Goal: Information Seeking & Learning: Learn about a topic

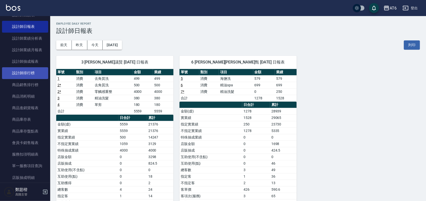
scroll to position [220, 0]
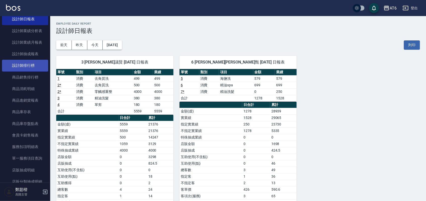
click at [34, 66] on link "設計師排行榜" at bounding box center [25, 66] width 46 height 12
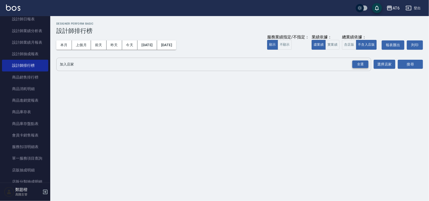
click at [365, 67] on div "全選" at bounding box center [360, 65] width 16 height 8
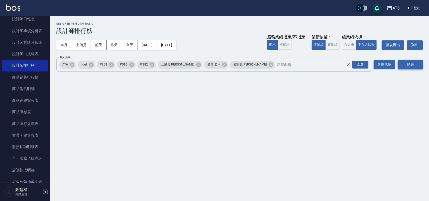
click at [404, 61] on button "搜尋" at bounding box center [409, 64] width 25 height 9
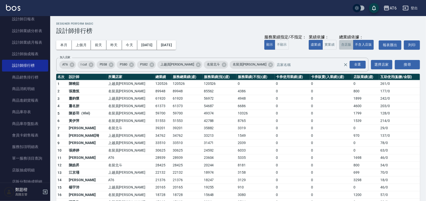
click at [344, 48] on button "含店販" at bounding box center [346, 45] width 14 height 10
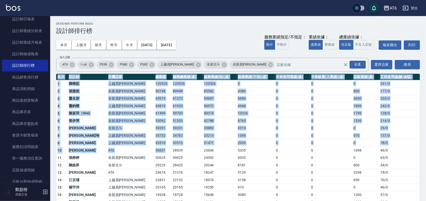
drag, startPoint x: 142, startPoint y: 152, endPoint x: 54, endPoint y: 150, distance: 87.9
click at [54, 150] on div "AT6 [DATE] - [DATE] 設計師排行榜 列印時間： [DATE][PHONE_NUMBER]:22 Designer Perform Basic…" at bounding box center [238, 169] width 376 height 306
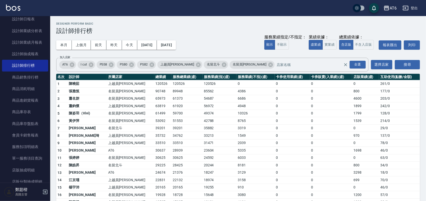
click at [154, 162] on td "29225" at bounding box center [162, 166] width 17 height 8
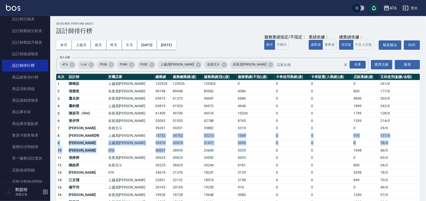
drag, startPoint x: 146, startPoint y: 150, endPoint x: 133, endPoint y: 133, distance: 21.2
click at [133, 133] on tbody "1 [PERSON_NAME]員林 120526 120526 120526 0 0 0 0 261 / 0 2 [PERSON_NAME] 名留員[PERS…" at bounding box center [238, 198] width 364 height 236
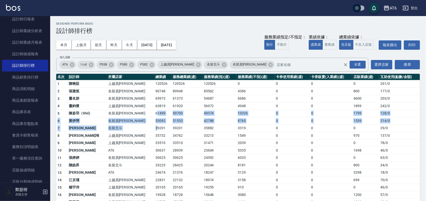
drag, startPoint x: 133, startPoint y: 125, endPoint x: 133, endPoint y: 116, distance: 8.8
click at [133, 116] on tbody "1 [PERSON_NAME]員林 120526 120526 120526 0 0 0 0 261 / 0 2 [PERSON_NAME] 名留員[PERS…" at bounding box center [238, 198] width 364 height 236
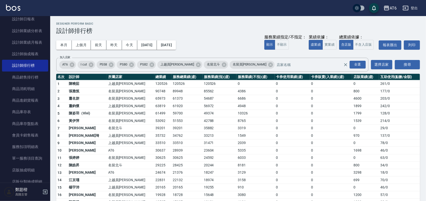
click at [154, 147] on td "33510" at bounding box center [162, 143] width 17 height 8
drag, startPoint x: 90, startPoint y: 155, endPoint x: 165, endPoint y: 154, distance: 75.3
click at [165, 154] on tr "11 [PERSON_NAME] 名留員[PERSON_NAME] 30625 30625 24592 6033 0 0 0 63 / 0" at bounding box center [238, 158] width 364 height 8
click at [171, 155] on td "30625" at bounding box center [186, 158] width 31 height 8
drag, startPoint x: 91, startPoint y: 152, endPoint x: 288, endPoint y: 150, distance: 197.1
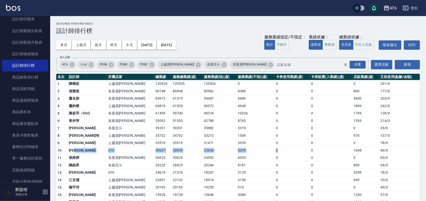
click at [288, 150] on tr "10 [PERSON_NAME]甄 AT6 30637 28939 23604 5335 0 0 1698 46 / 0" at bounding box center [238, 151] width 364 height 8
drag, startPoint x: 58, startPoint y: 151, endPoint x: 192, endPoint y: 146, distance: 134.7
click at [192, 146] on tbody "1 [PERSON_NAME]員林 120526 120526 120526 0 0 0 0 261 / 0 2 [PERSON_NAME] 名留員[PERS…" at bounding box center [238, 198] width 364 height 236
click at [176, 144] on td "33510" at bounding box center [186, 143] width 31 height 8
click at [328, 46] on button "實業績" at bounding box center [330, 45] width 14 height 10
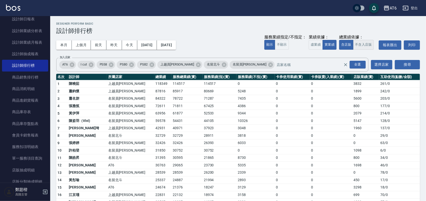
click at [363, 45] on button "不含入店販" at bounding box center [363, 45] width 21 height 10
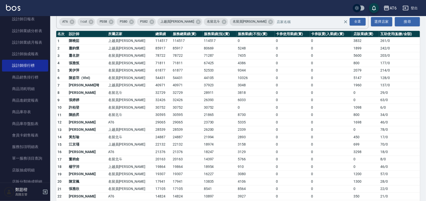
scroll to position [29, 0]
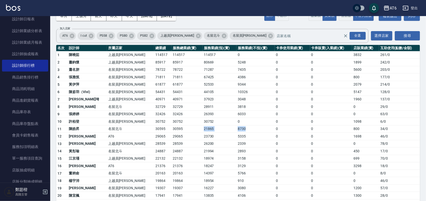
drag, startPoint x: 173, startPoint y: 129, endPoint x: 245, endPoint y: 130, distance: 71.8
click at [245, 130] on tr "11 [PERSON_NAME]留北斗 30595 30595 21865 8730 0 0 800 34 / 0" at bounding box center [238, 129] width 364 height 8
drag, startPoint x: 229, startPoint y: 105, endPoint x: 207, endPoint y: 107, distance: 21.7
click at [207, 107] on tr "8 [PERSON_NAME] 名留北斗 32729 32729 28911 3818 0 0 0 29 / 0" at bounding box center [238, 107] width 364 height 8
drag, startPoint x: 228, startPoint y: 174, endPoint x: 218, endPoint y: 174, distance: 10.0
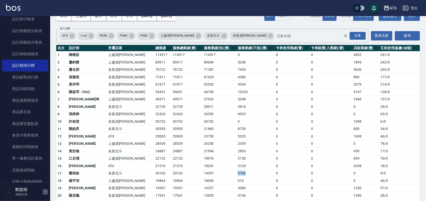
click at [218, 174] on tr "17 [PERSON_NAME] 20163 20163 14397 5766 0 0 0 8 / 0" at bounding box center [238, 174] width 364 height 8
click at [218, 174] on td "14397" at bounding box center [220, 174] width 34 height 8
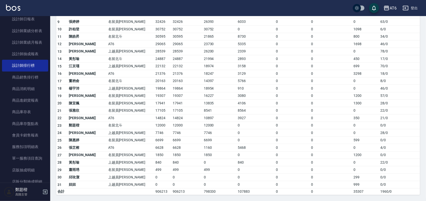
scroll to position [123, 0]
drag, startPoint x: 230, startPoint y: 147, endPoint x: 217, endPoint y: 147, distance: 13.3
click at [217, 147] on tr "26 [PERSON_NAME]AT6 6628 6628 1160 5468 0 0 0 4 / 0" at bounding box center [238, 148] width 364 height 8
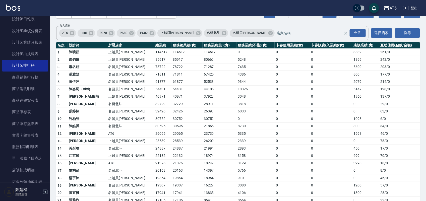
scroll to position [0, 0]
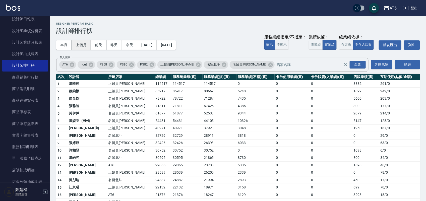
click at [85, 45] on button "上個月" at bounding box center [81, 44] width 19 height 9
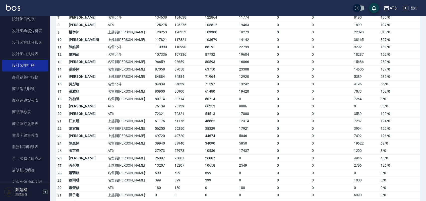
scroll to position [126, 0]
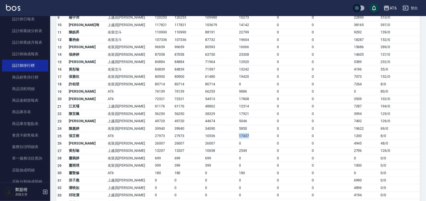
drag, startPoint x: 231, startPoint y: 136, endPoint x: 214, endPoint y: 136, distance: 17.6
click at [214, 136] on tr "25 [PERSON_NAME]AT6 27973 27973 10536 17437 0 0 1200 8 / 0" at bounding box center [238, 136] width 364 height 8
click at [241, 135] on td "17437" at bounding box center [257, 136] width 38 height 8
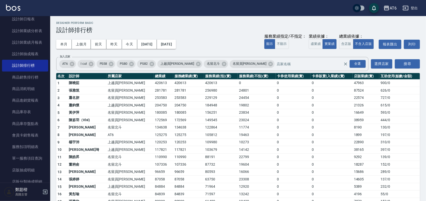
scroll to position [0, 0]
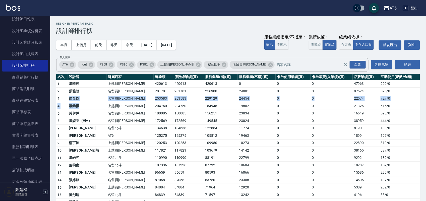
drag, startPoint x: 71, startPoint y: 97, endPoint x: 82, endPoint y: 110, distance: 16.7
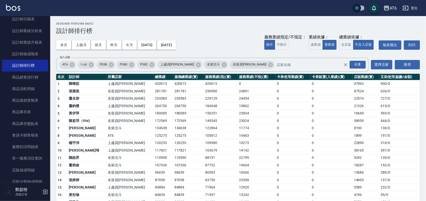
drag, startPoint x: 88, startPoint y: 126, endPoint x: 92, endPoint y: 127, distance: 3.9
click at [92, 126] on td "[PERSON_NAME]" at bounding box center [87, 129] width 39 height 8
click at [348, 48] on button "含店販" at bounding box center [346, 45] width 14 height 10
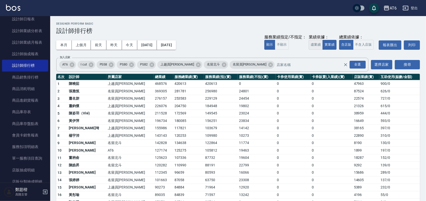
click at [316, 43] on button "虛業績" at bounding box center [316, 45] width 14 height 10
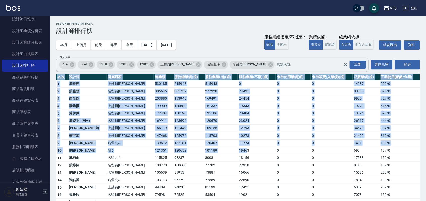
drag, startPoint x: 230, startPoint y: 150, endPoint x: 59, endPoint y: 113, distance: 175.4
click at [55, 150] on div "AT6 [DATE] - [DATE] 設計師排行榜 列印時間： [DATE][PHONE_NUMBER]:35 Designer Perform Basic…" at bounding box center [238, 195] width 376 height 358
click at [66, 43] on button "本月" at bounding box center [64, 44] width 16 height 9
